Goal: Information Seeking & Learning: Learn about a topic

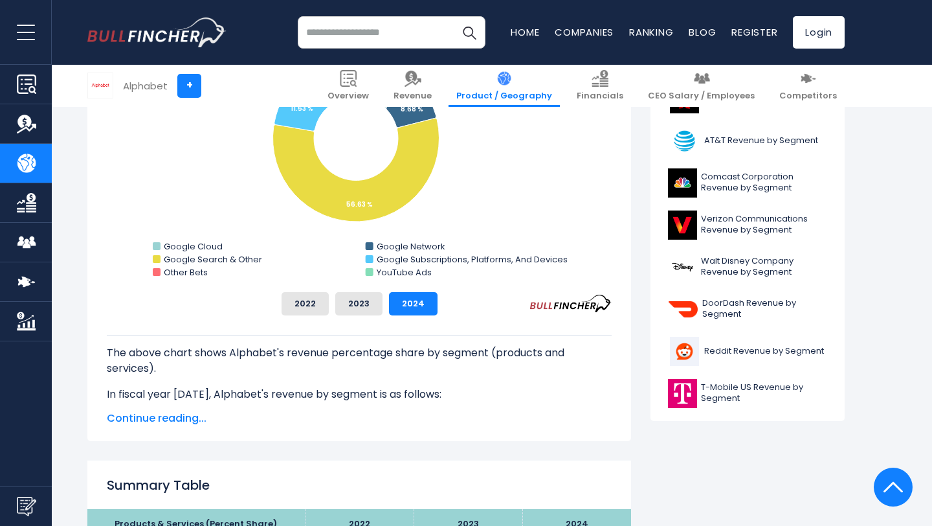
scroll to position [449, 0]
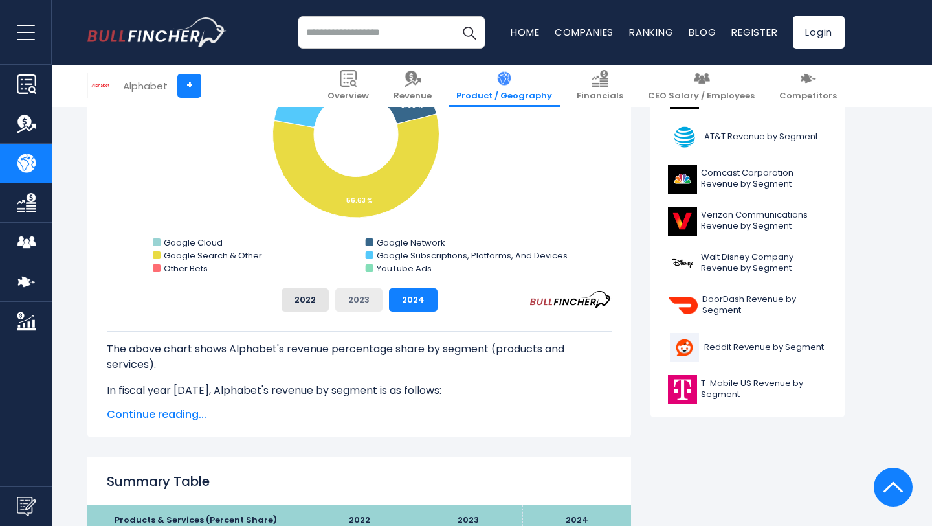
click at [362, 300] on button "2023" at bounding box center [358, 299] width 47 height 23
click at [316, 298] on button "2022" at bounding box center [305, 299] width 47 height 23
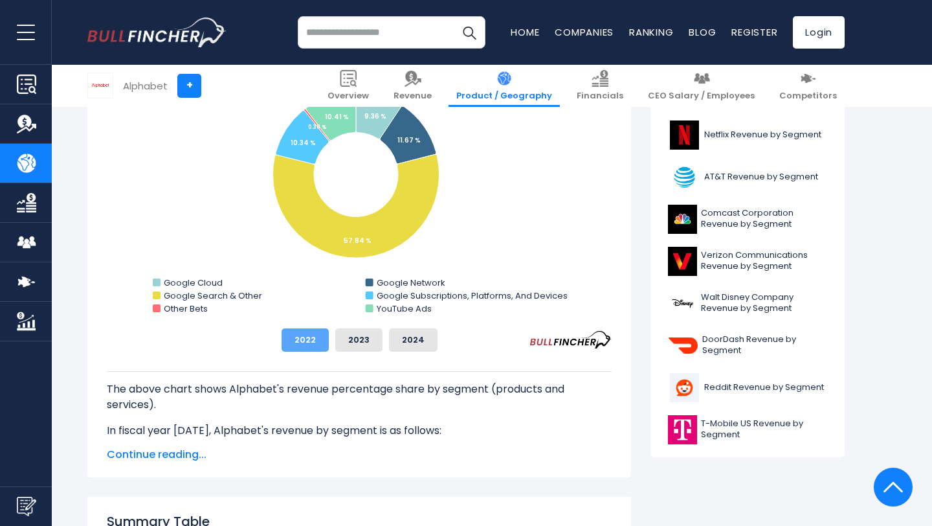
scroll to position [402, 0]
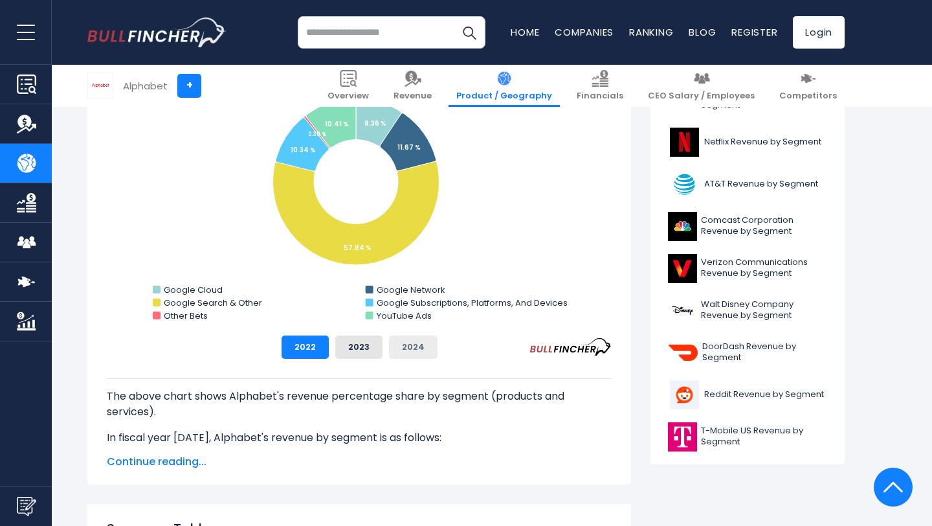
click at [408, 344] on button "2024" at bounding box center [413, 346] width 49 height 23
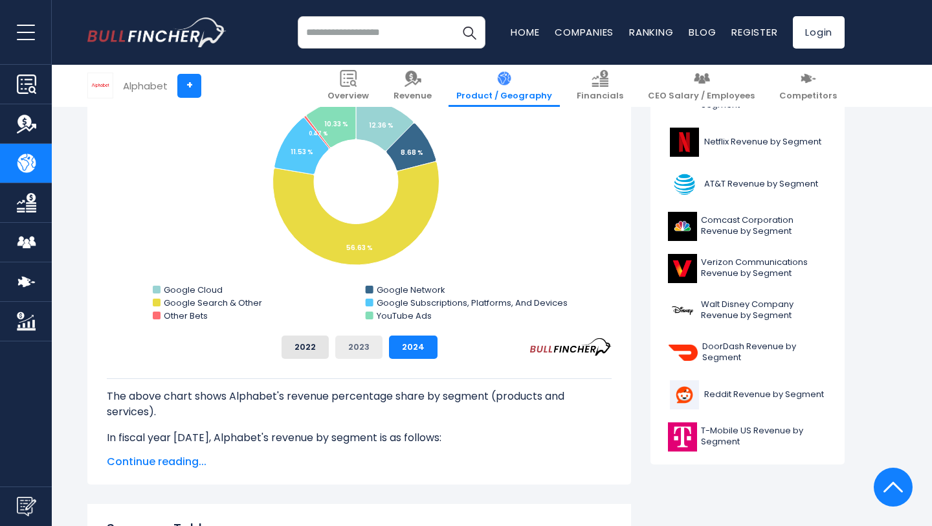
click at [374, 342] on button "2023" at bounding box center [358, 346] width 47 height 23
click at [322, 337] on button "2022" at bounding box center [305, 346] width 47 height 23
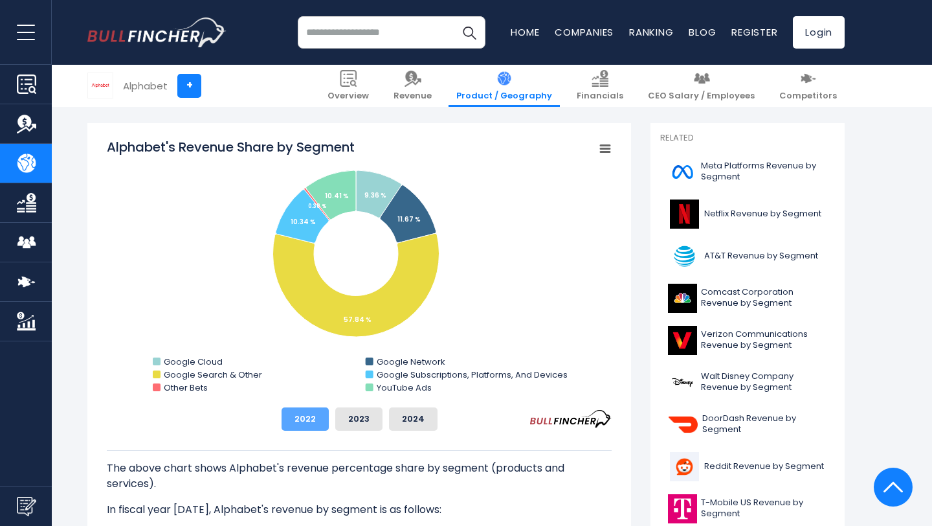
scroll to position [333, 0]
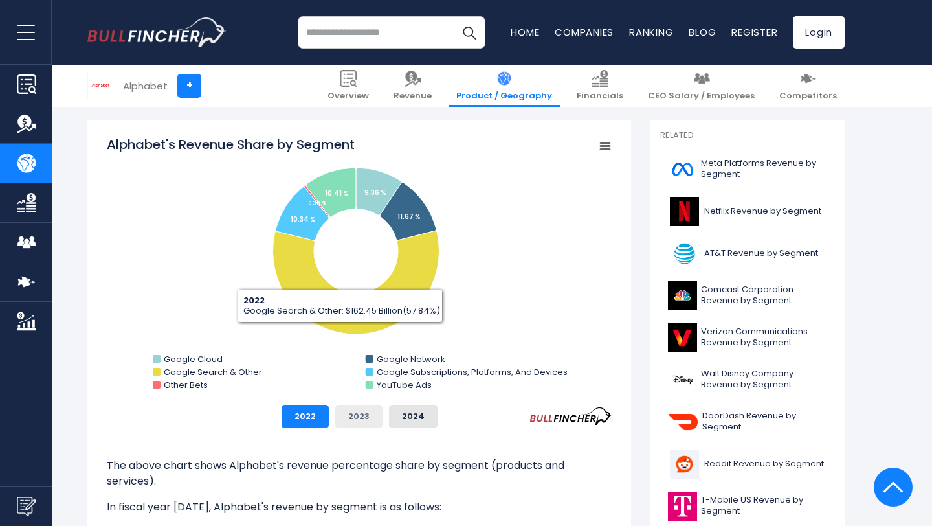
click at [348, 415] on button "2023" at bounding box center [358, 416] width 47 height 23
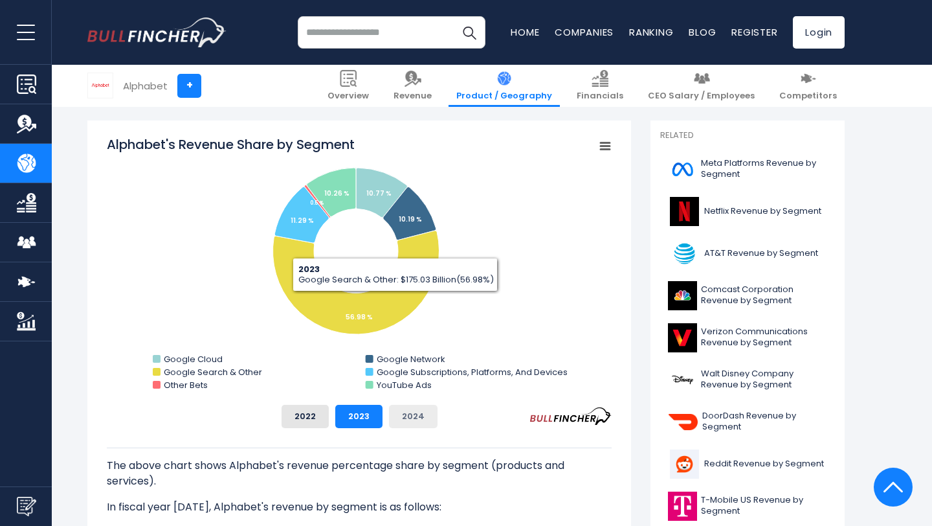
click at [410, 418] on button "2024" at bounding box center [413, 416] width 49 height 23
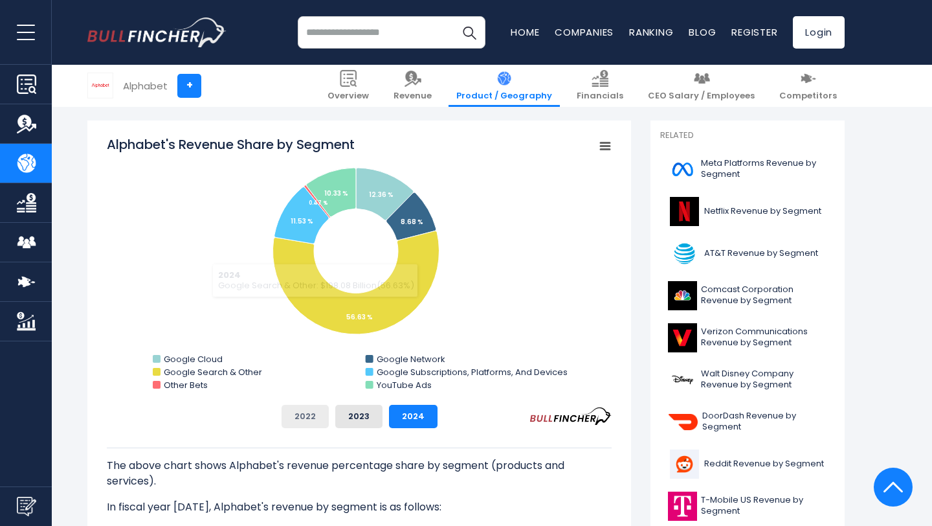
click at [295, 418] on button "2022" at bounding box center [305, 416] width 47 height 23
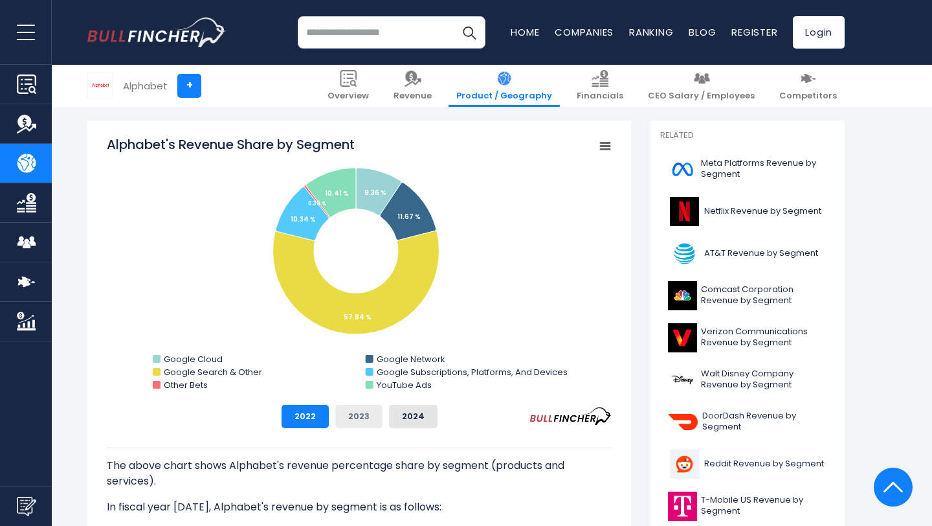
click at [357, 422] on button "2023" at bounding box center [358, 416] width 47 height 23
click at [424, 415] on button "2024" at bounding box center [413, 416] width 49 height 23
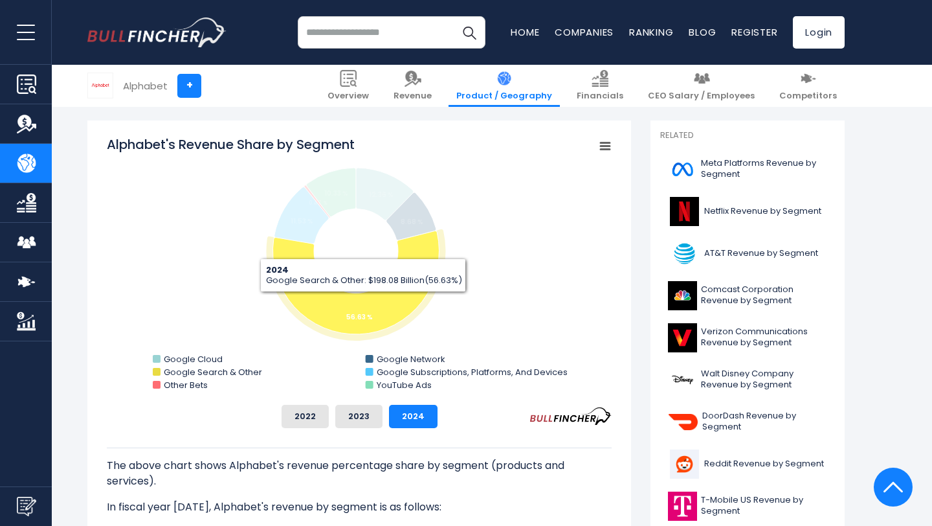
click at [350, 313] on tspan "56.63 %" at bounding box center [359, 317] width 27 height 10
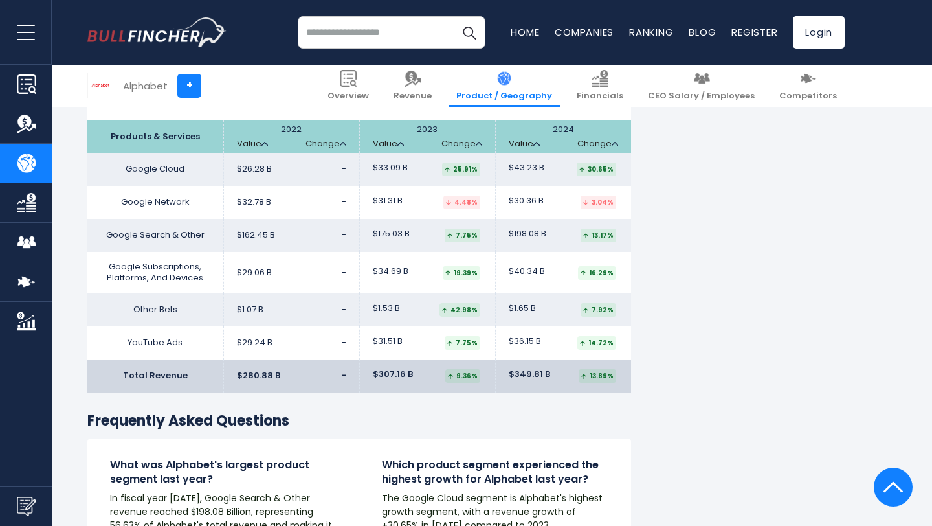
scroll to position [2142, 0]
